Goal: Transaction & Acquisition: Purchase product/service

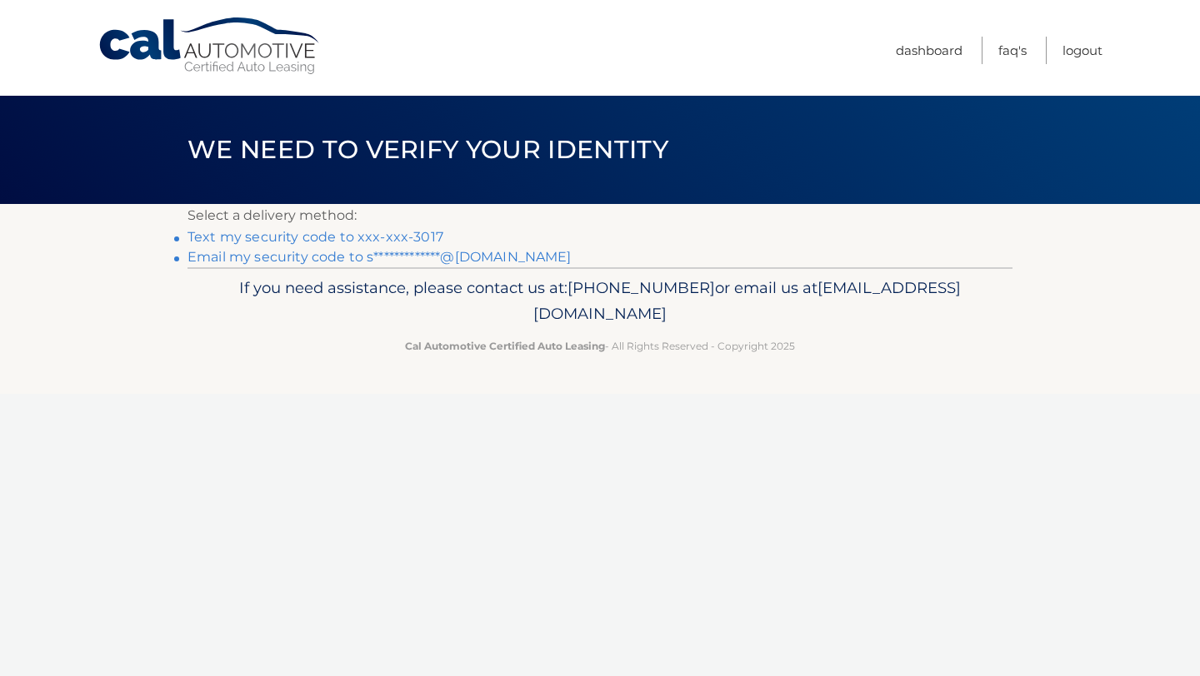
click at [427, 232] on link "Text my security code to xxx-xxx-3017" at bounding box center [315, 237] width 256 height 16
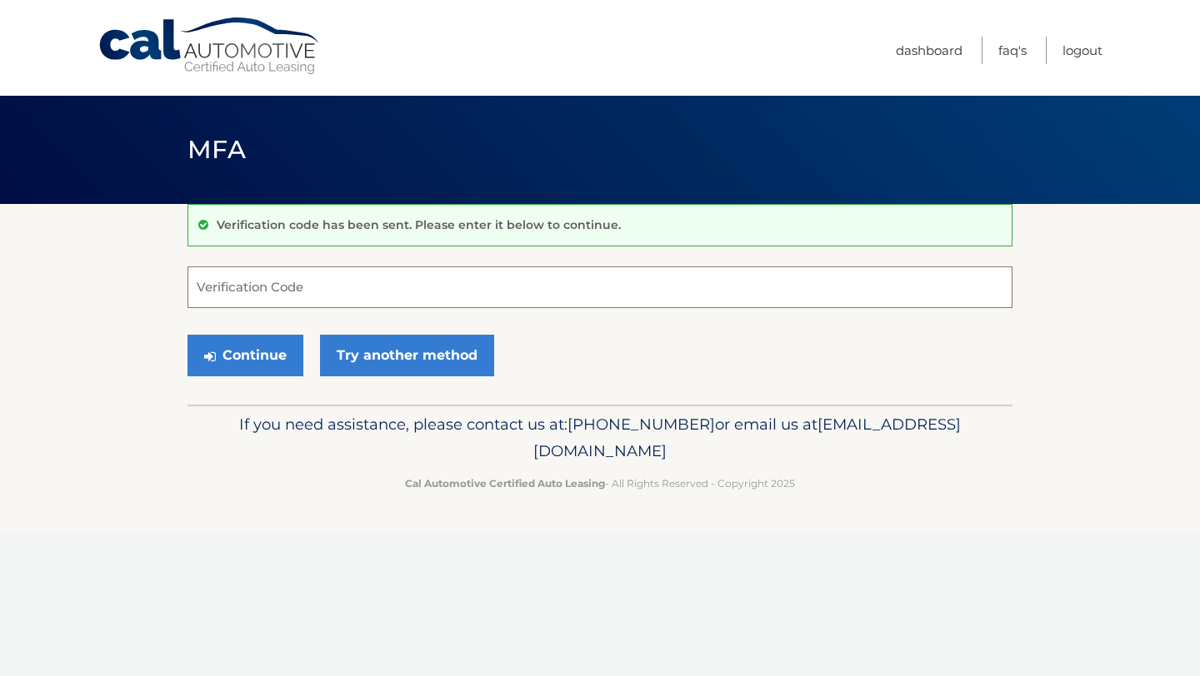
click at [434, 292] on input "Verification Code" at bounding box center [599, 288] width 825 height 42
type input "210388"
click at [217, 347] on button "Continue" at bounding box center [245, 356] width 116 height 42
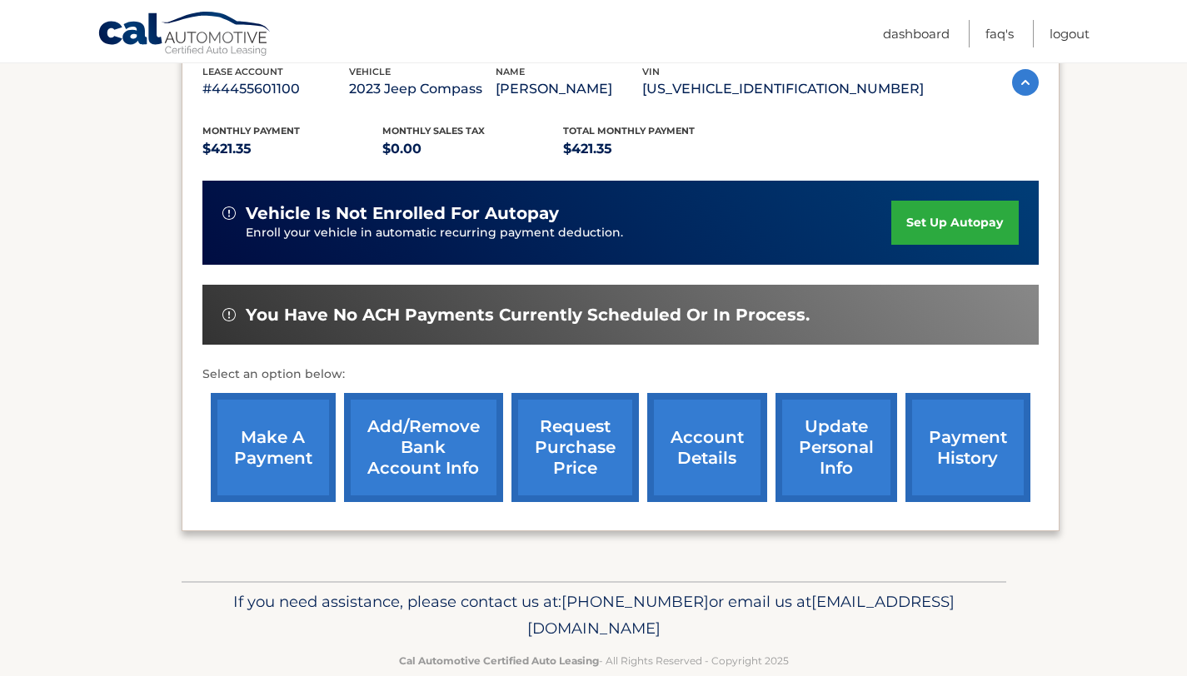
scroll to position [303, 0]
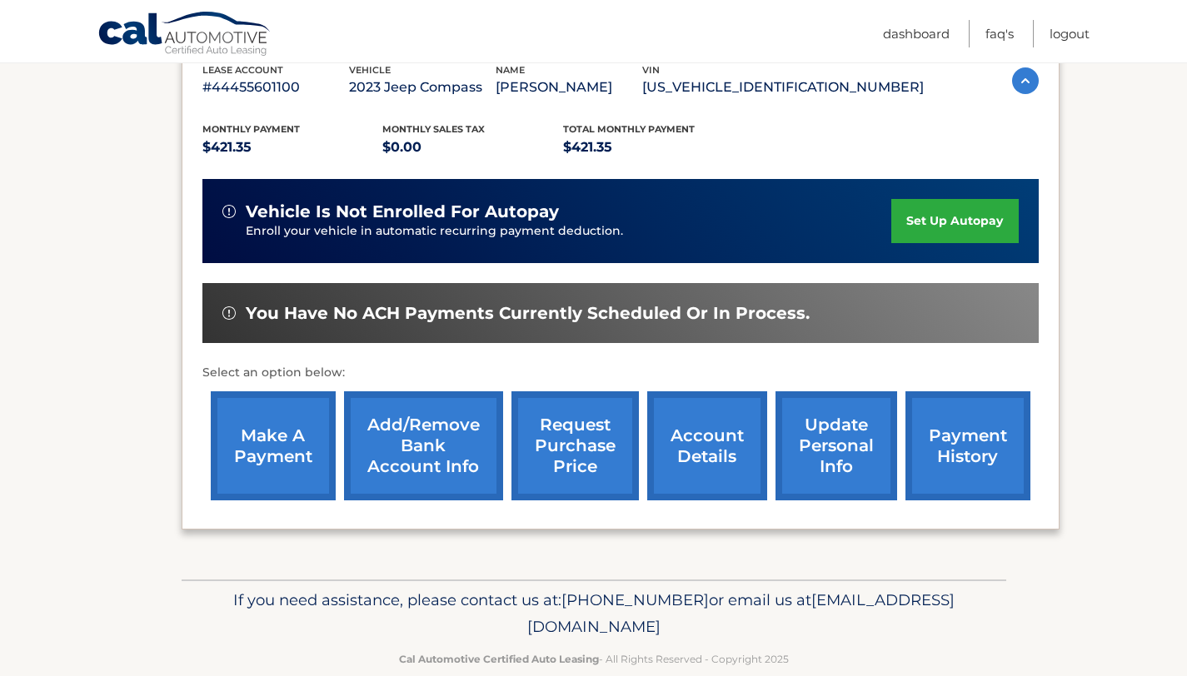
click at [266, 466] on link "make a payment" at bounding box center [273, 446] width 125 height 109
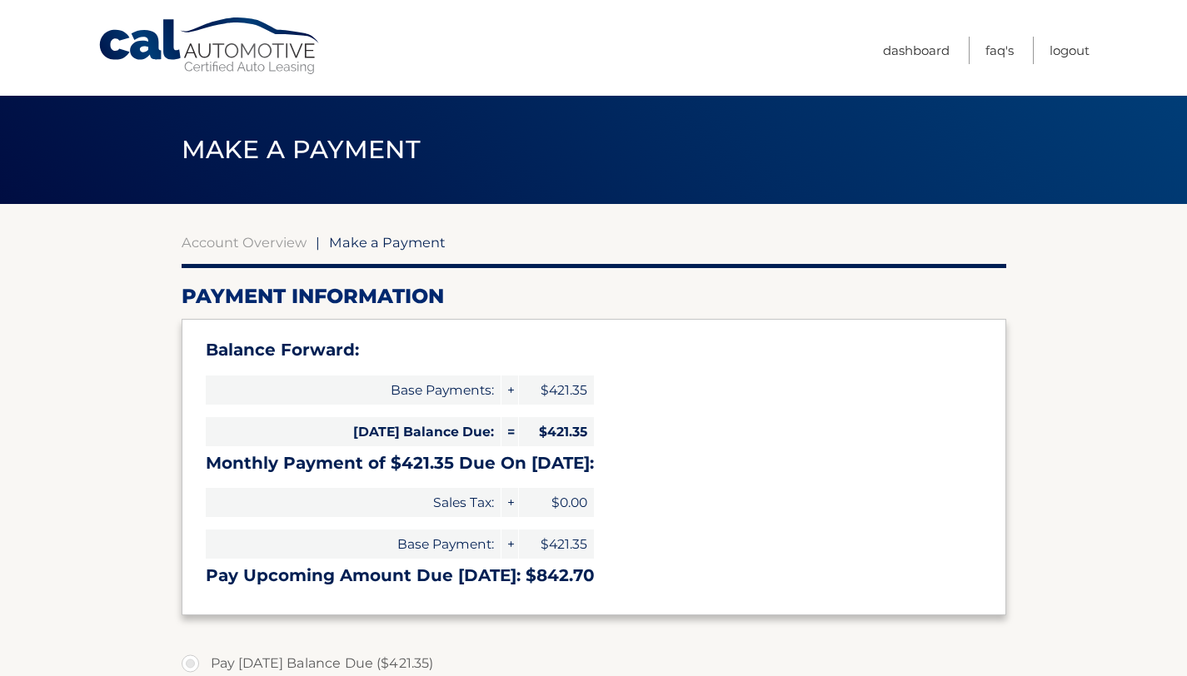
select select "Nzg4NGY3OTQtNWJhOC00NjcwLThlOGItOTU1MGM0MjcwYmEw"
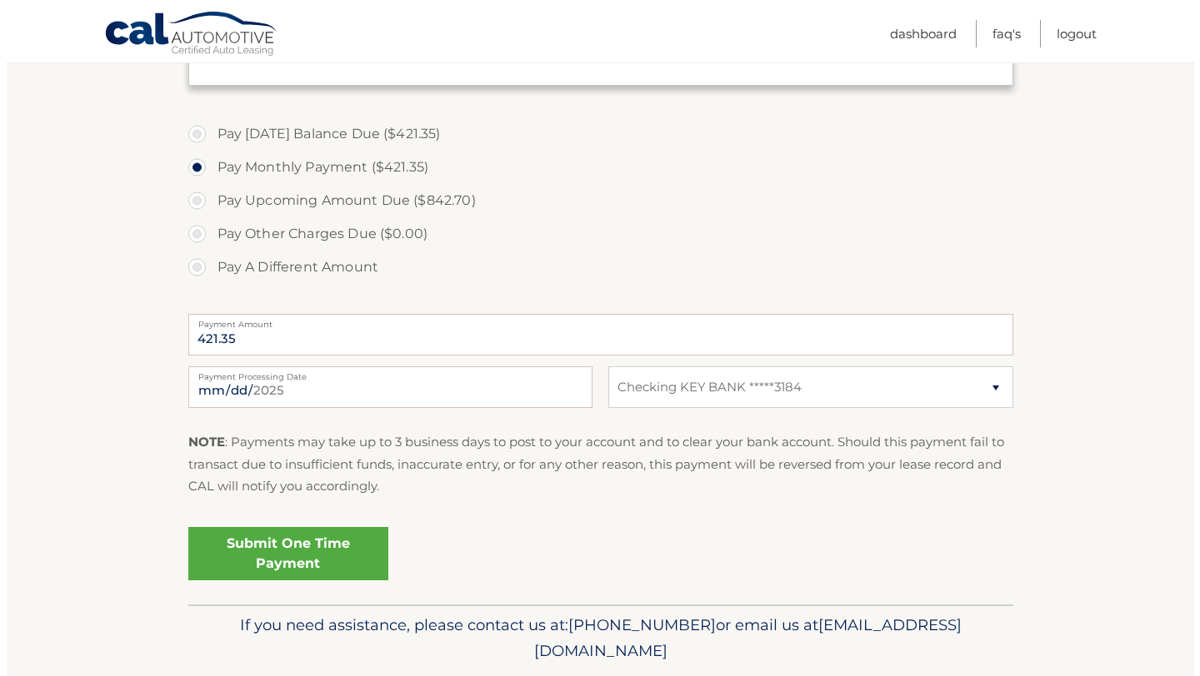
scroll to position [542, 0]
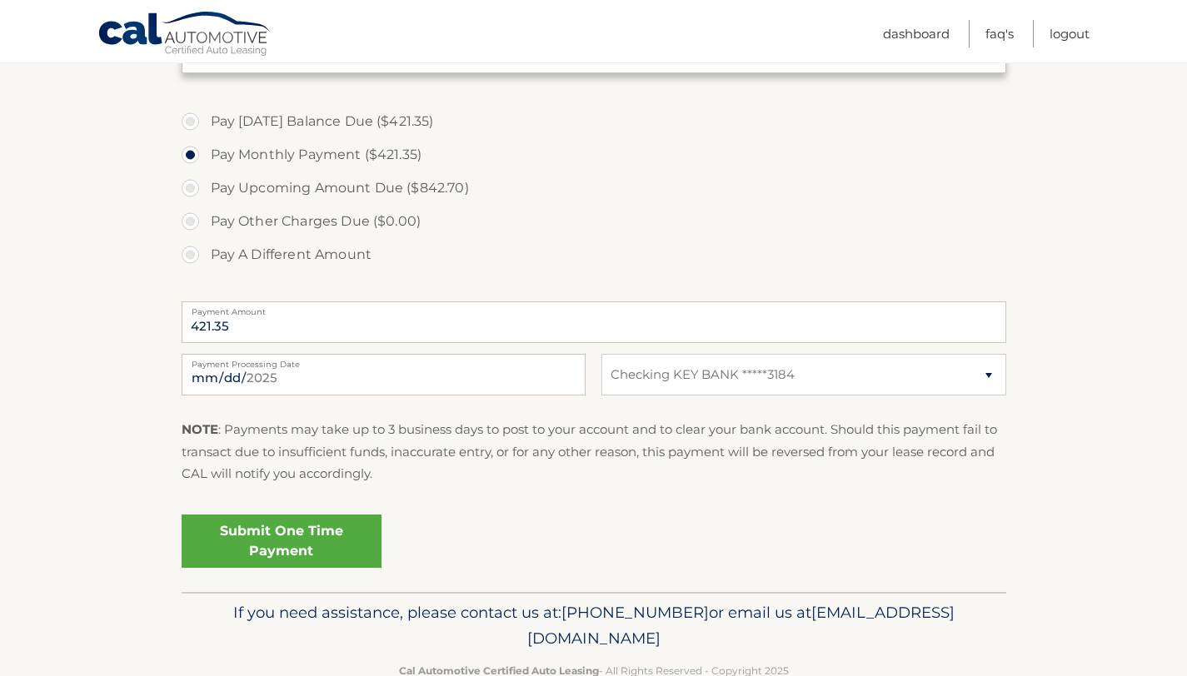
click at [292, 533] on link "Submit One Time Payment" at bounding box center [282, 541] width 200 height 53
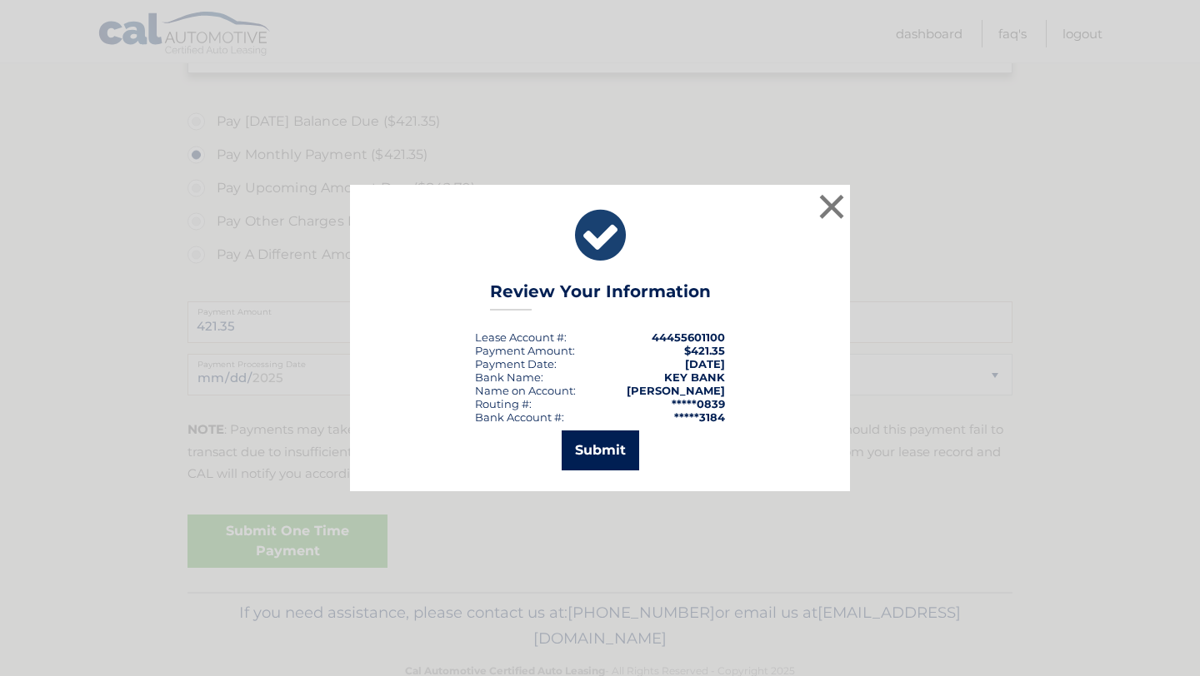
click at [619, 441] on button "Submit" at bounding box center [600, 451] width 77 height 40
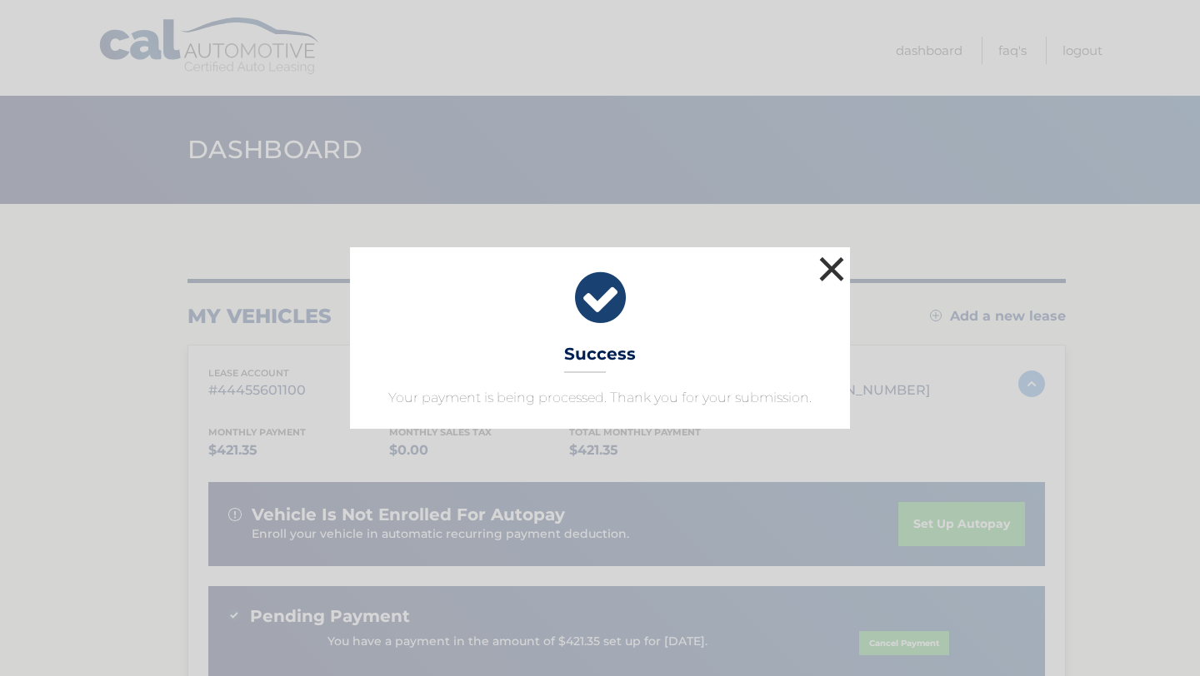
click at [836, 272] on button "×" at bounding box center [831, 268] width 33 height 33
